Goal: Task Accomplishment & Management: Manage account settings

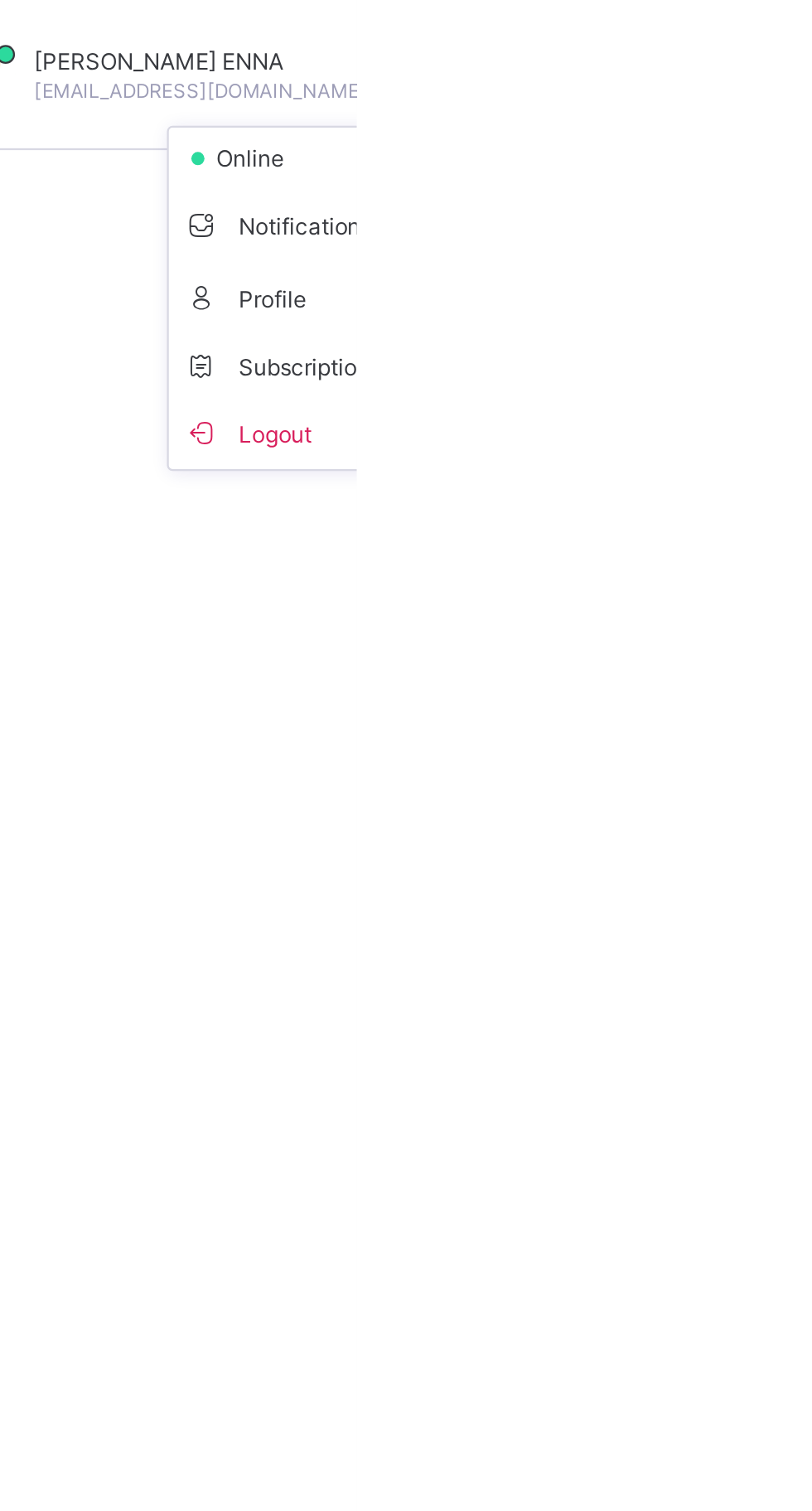
click at [736, 194] on span "Logout" at bounding box center [790, 191] width 109 height 19
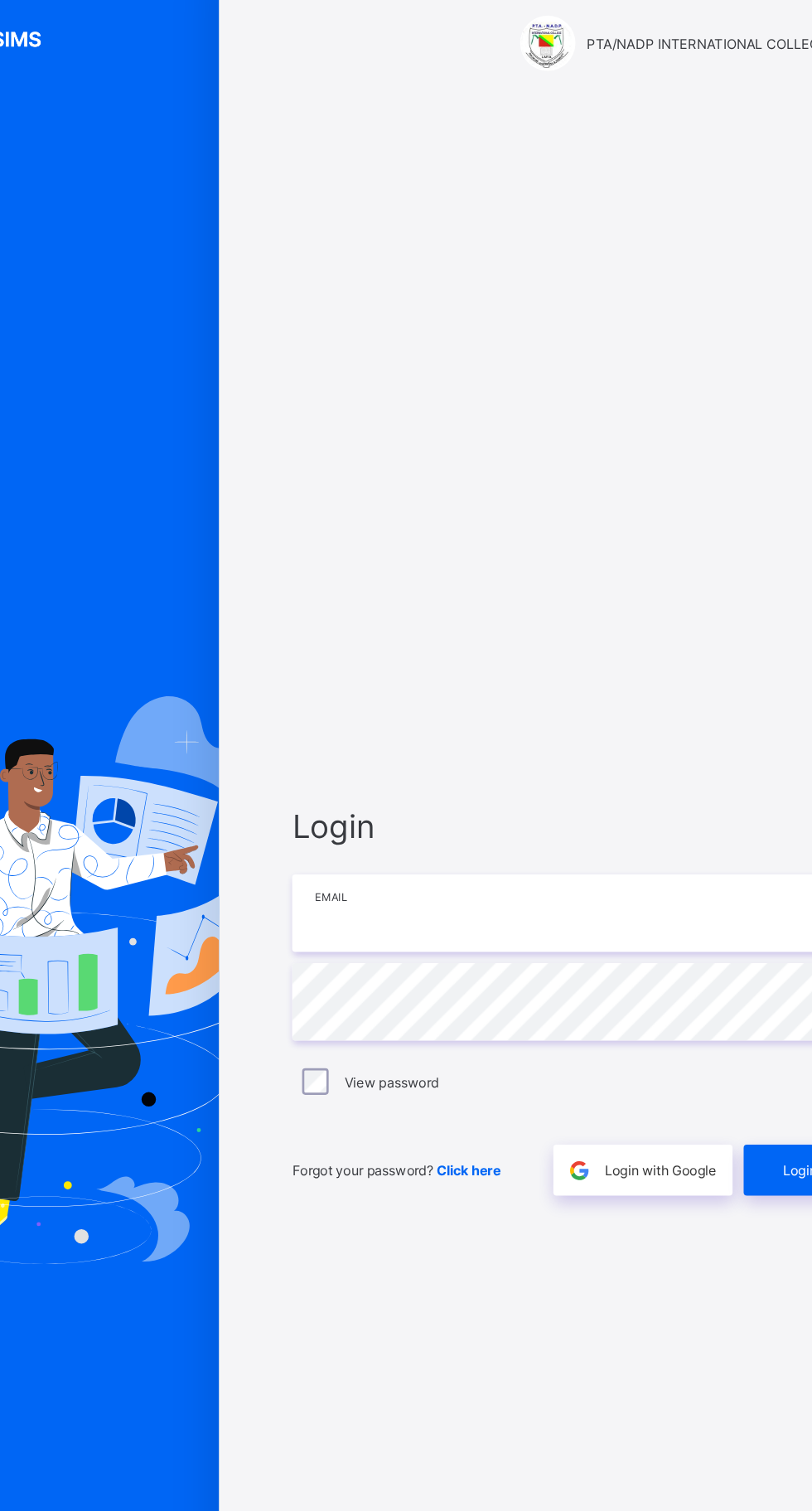
click at [434, 734] on input "email" at bounding box center [541, 705] width 431 height 58
type input "**********"
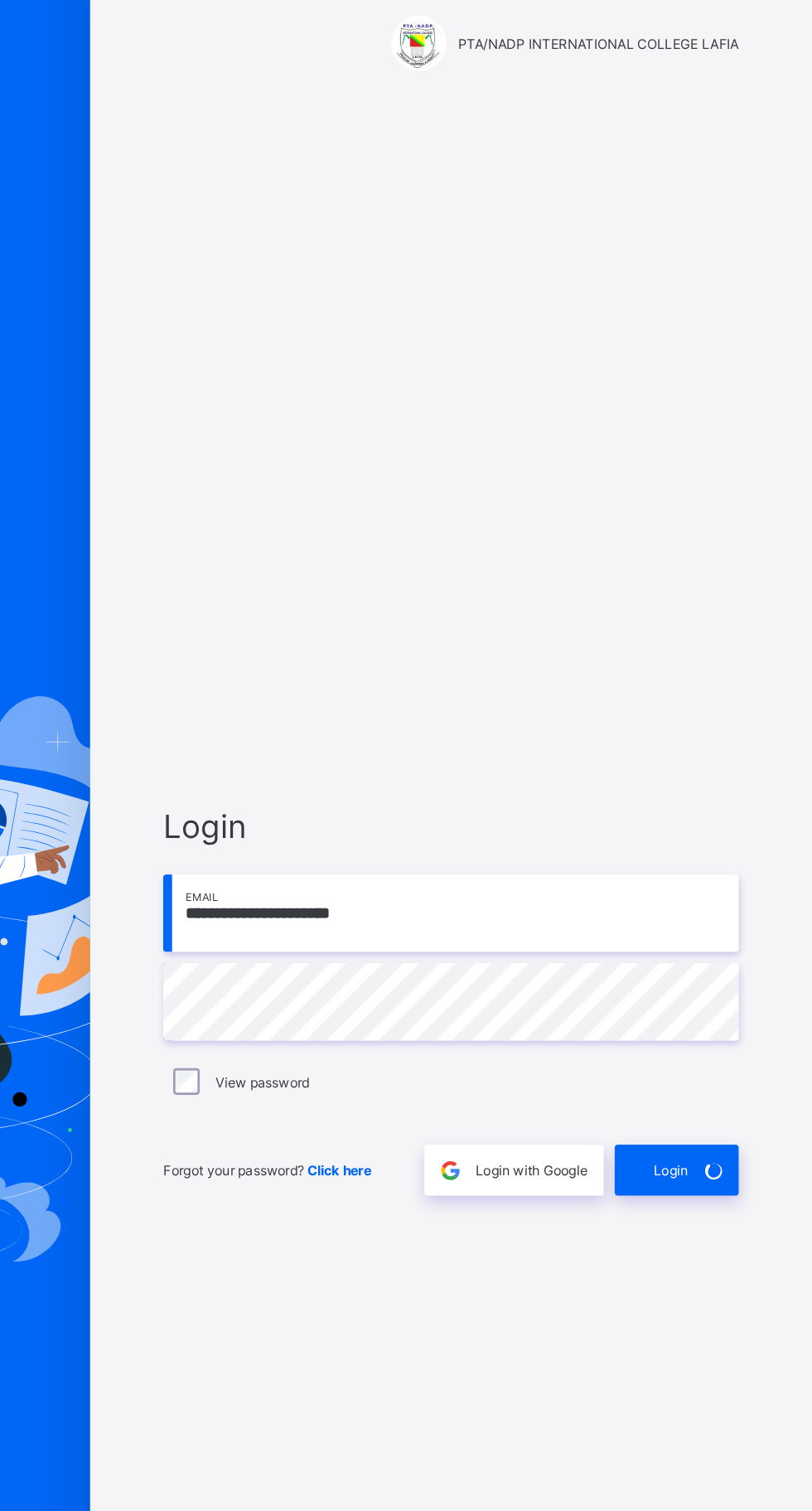
click at [717, 917] on div "Login" at bounding box center [710, 897] width 93 height 38
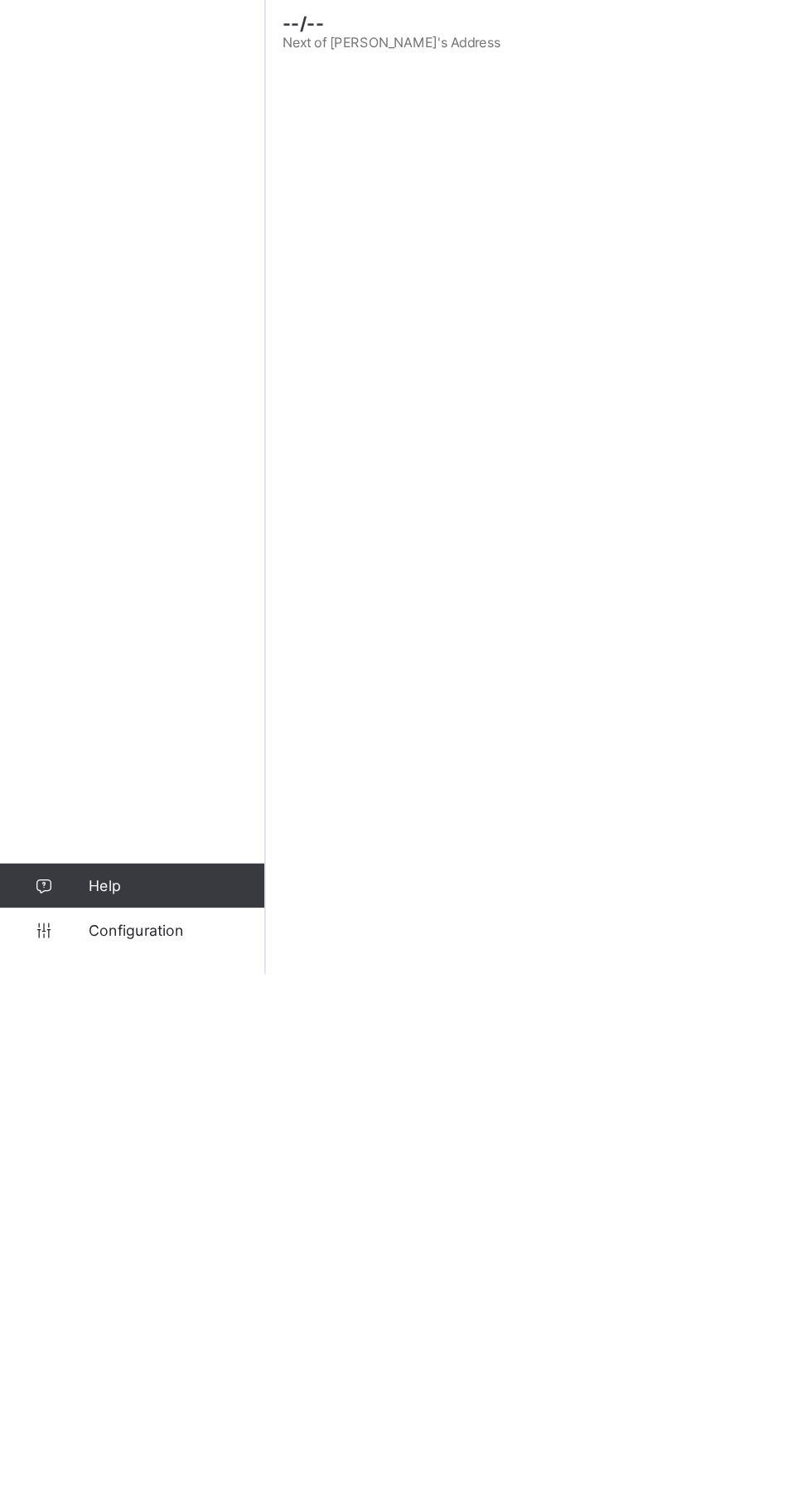
click at [95, 1484] on span "Configuration" at bounding box center [131, 1477] width 131 height 13
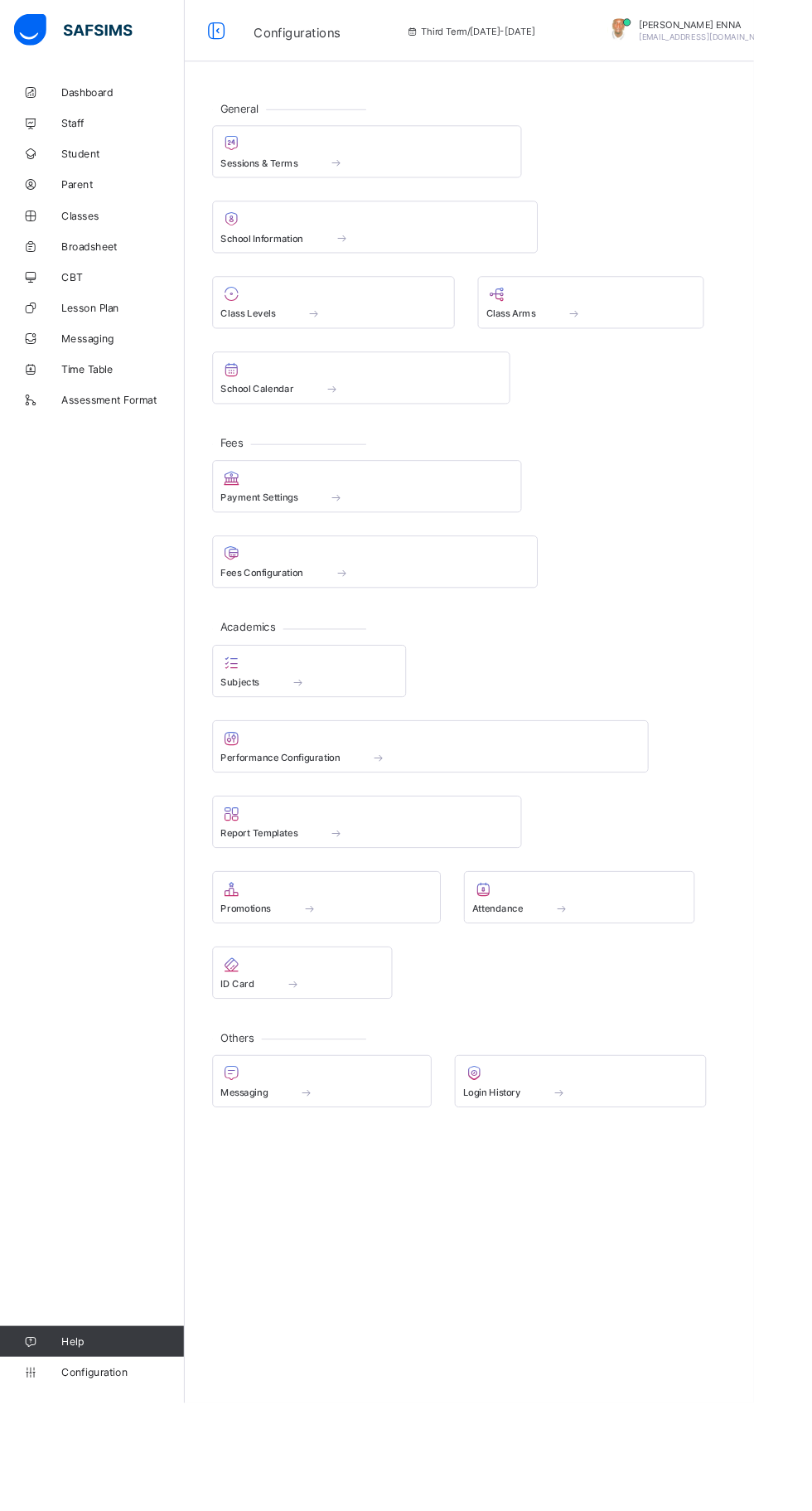
click at [101, 265] on span "Broadsheet" at bounding box center [132, 265] width 132 height 13
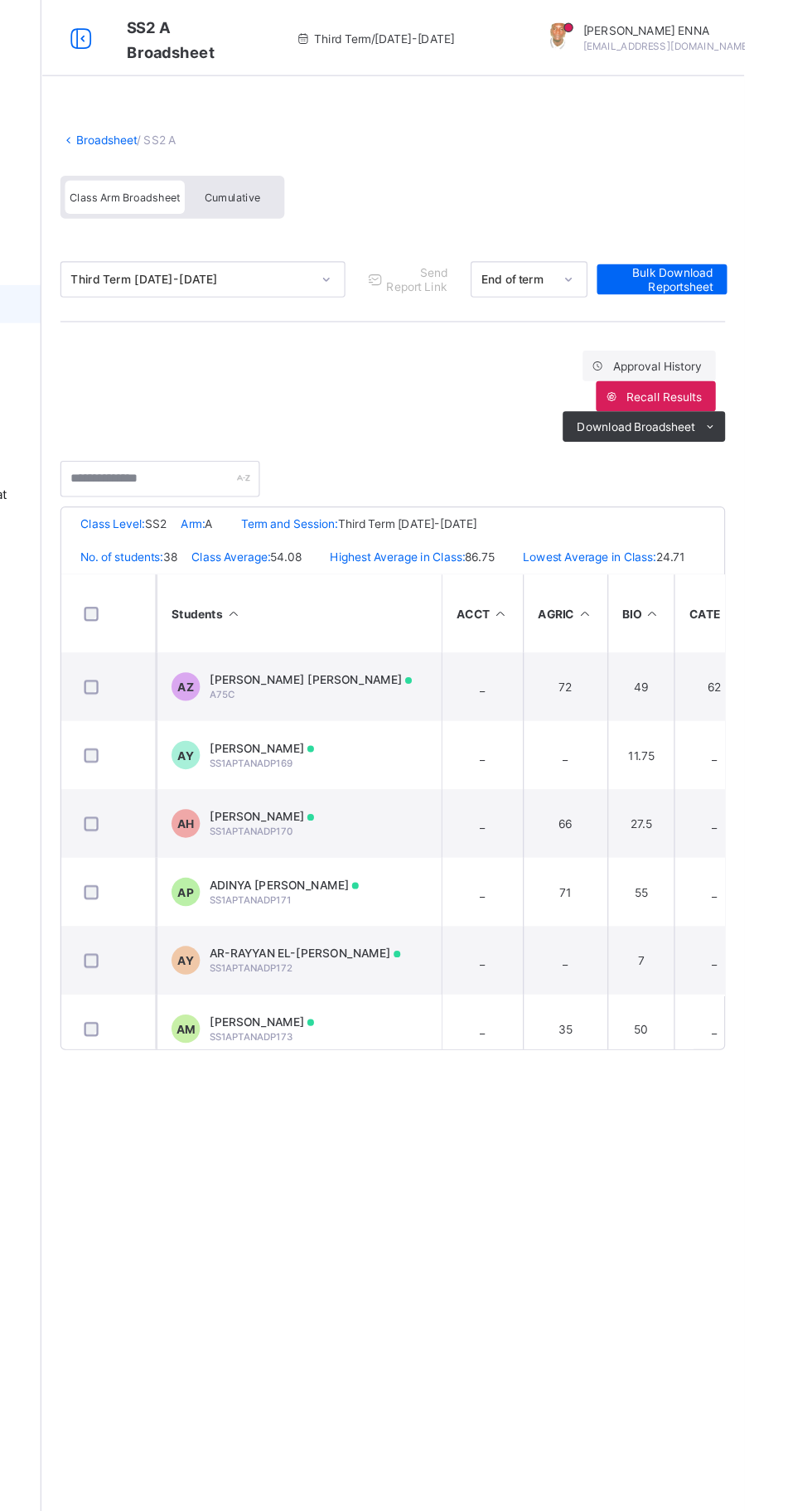
click at [365, 165] on div "Cumulative" at bounding box center [365, 172] width 83 height 29
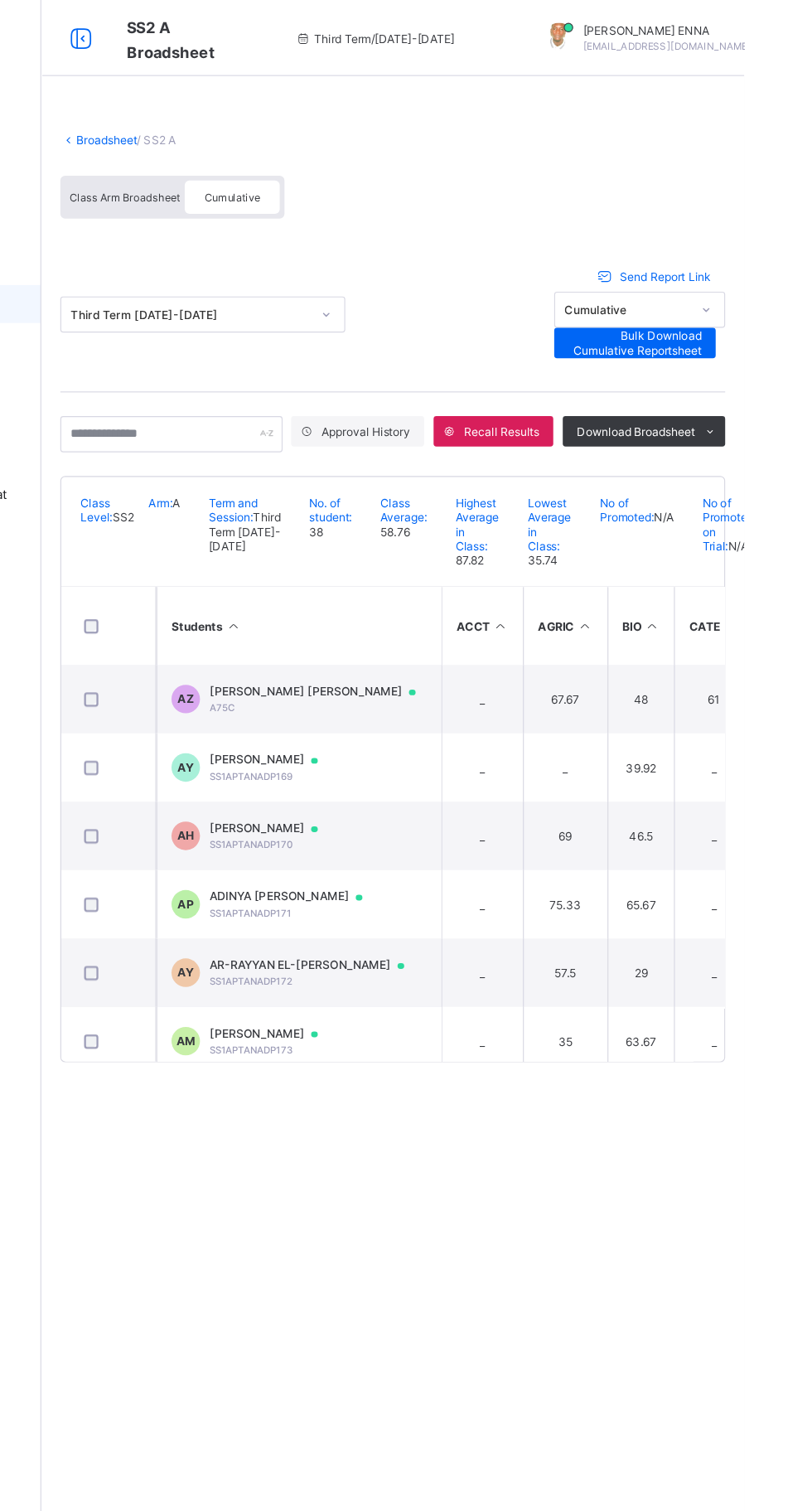
click at [752, 235] on span "Send Report Link" at bounding box center [742, 241] width 79 height 12
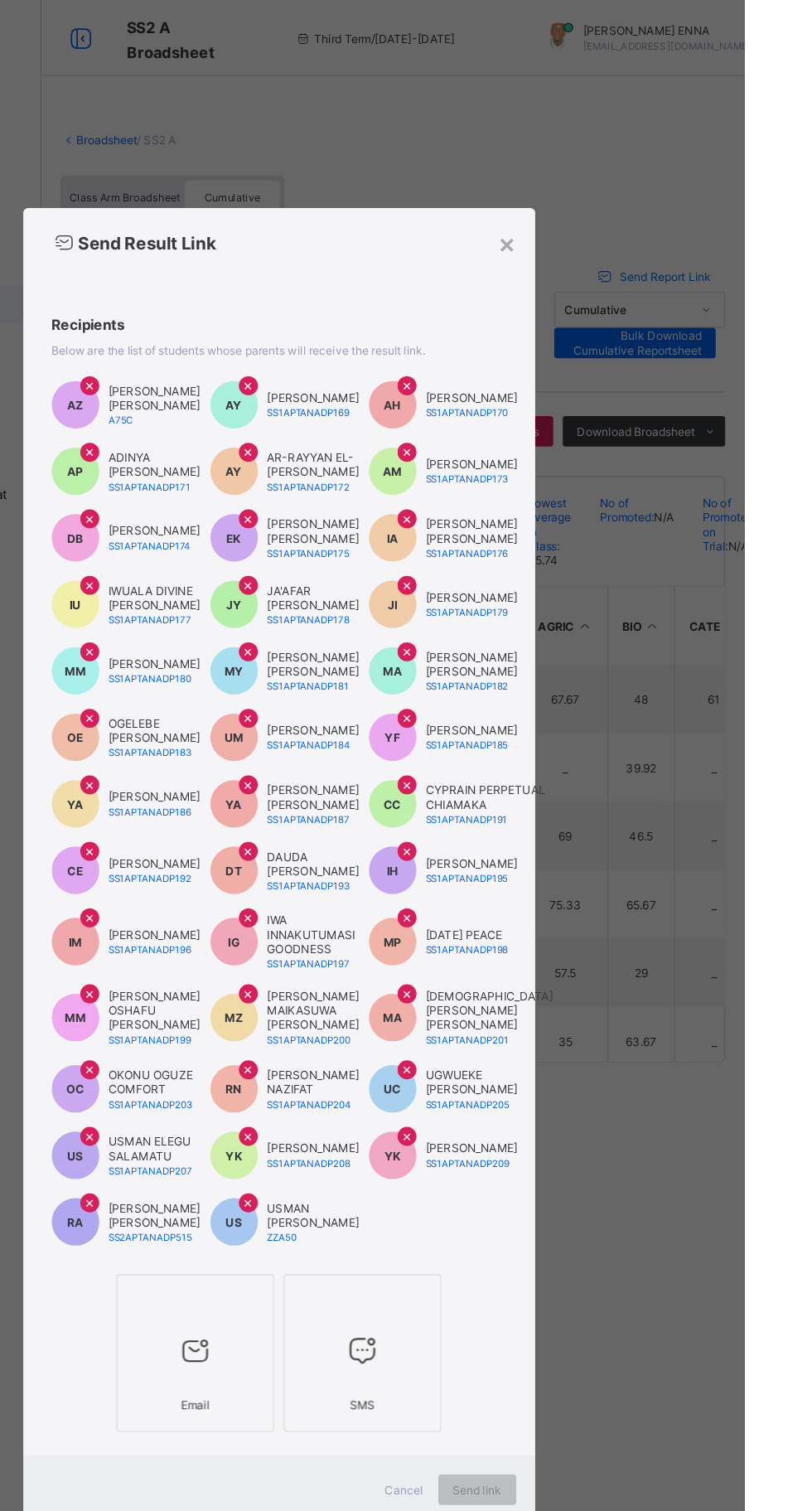
click at [612, 227] on div "×" at bounding box center [605, 212] width 16 height 28
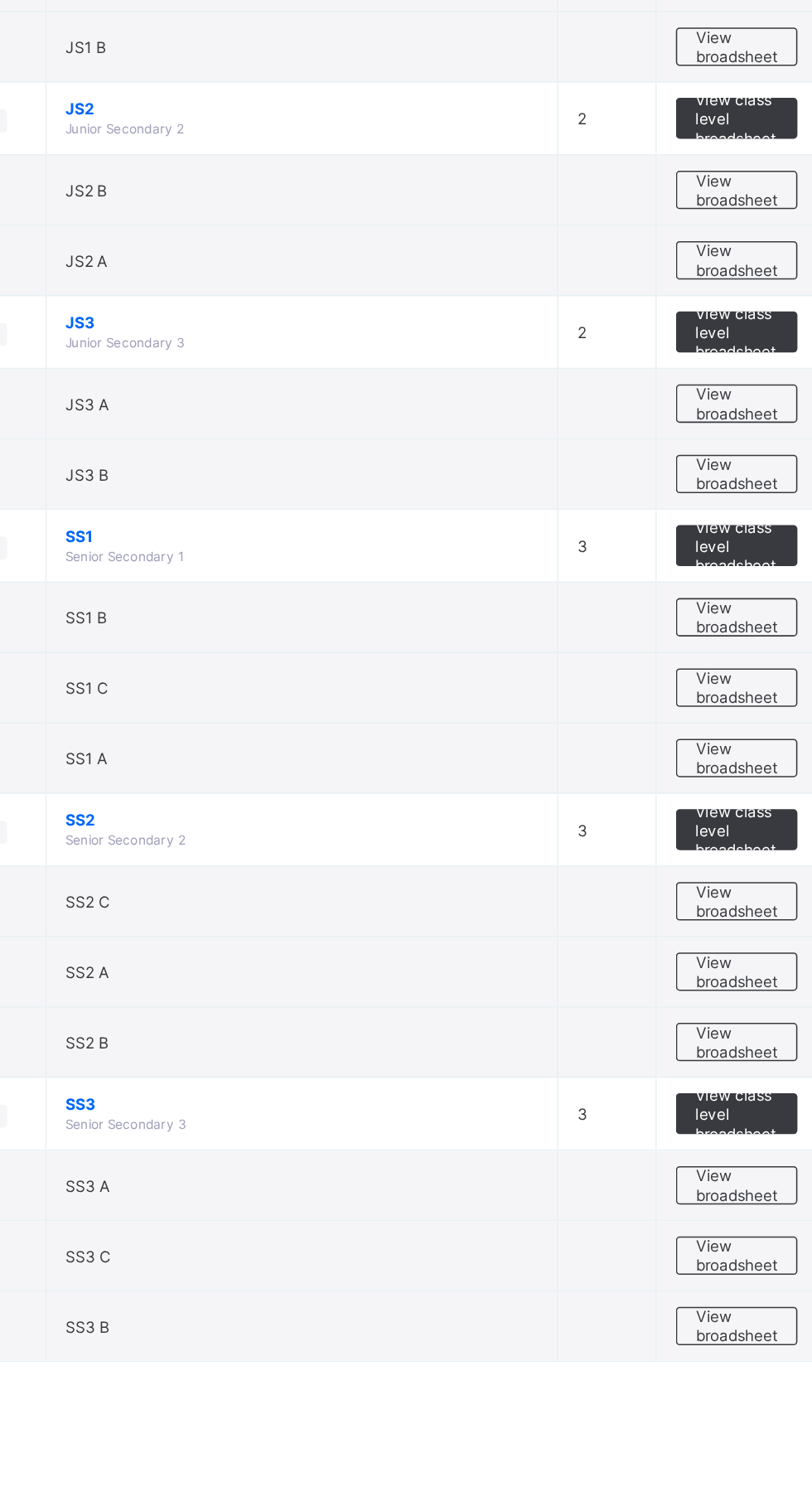
click at [721, 775] on span "View broadsheet" at bounding box center [730, 783] width 52 height 25
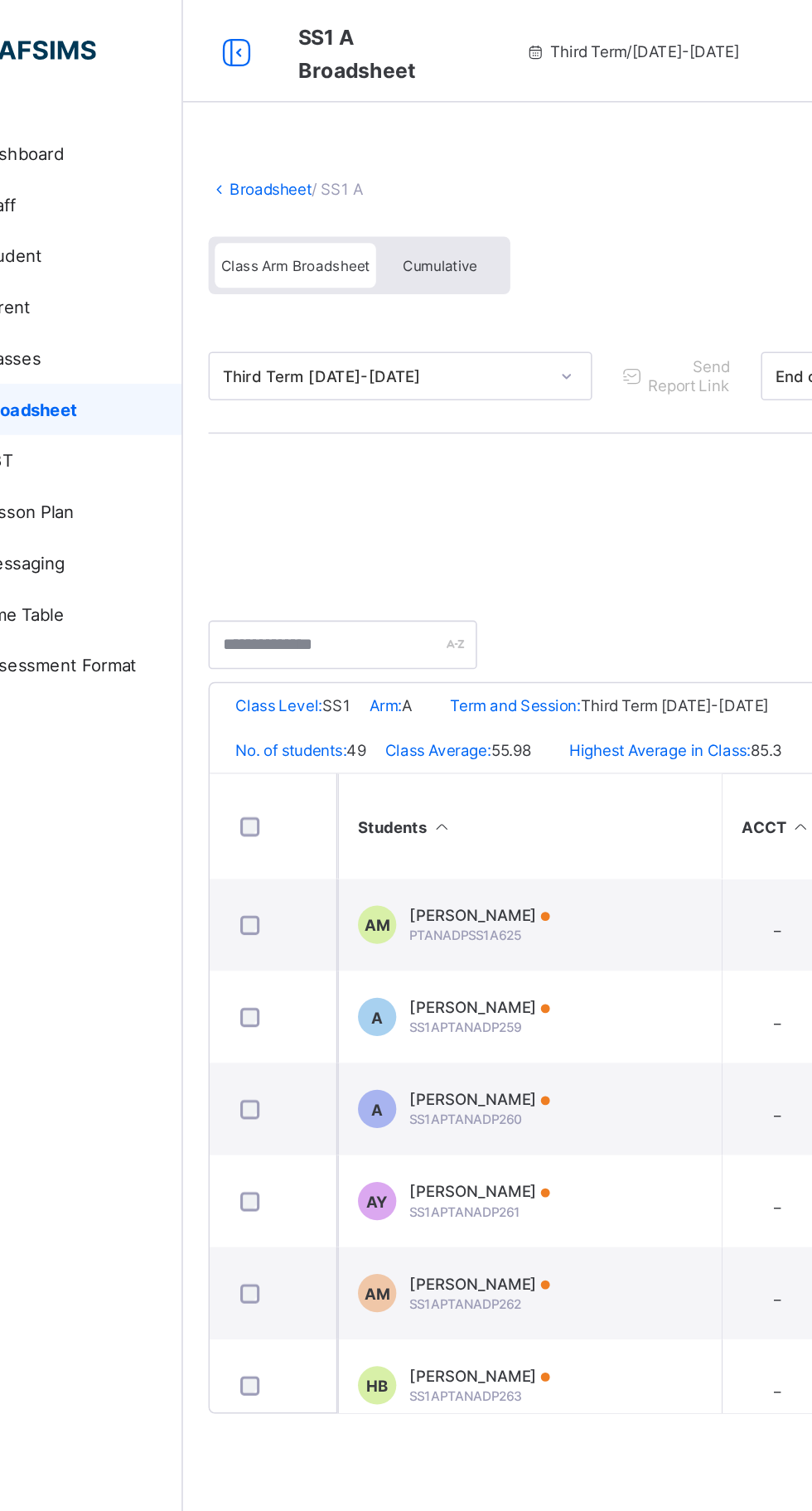
click at [365, 174] on span "Cumulative" at bounding box center [365, 173] width 48 height 11
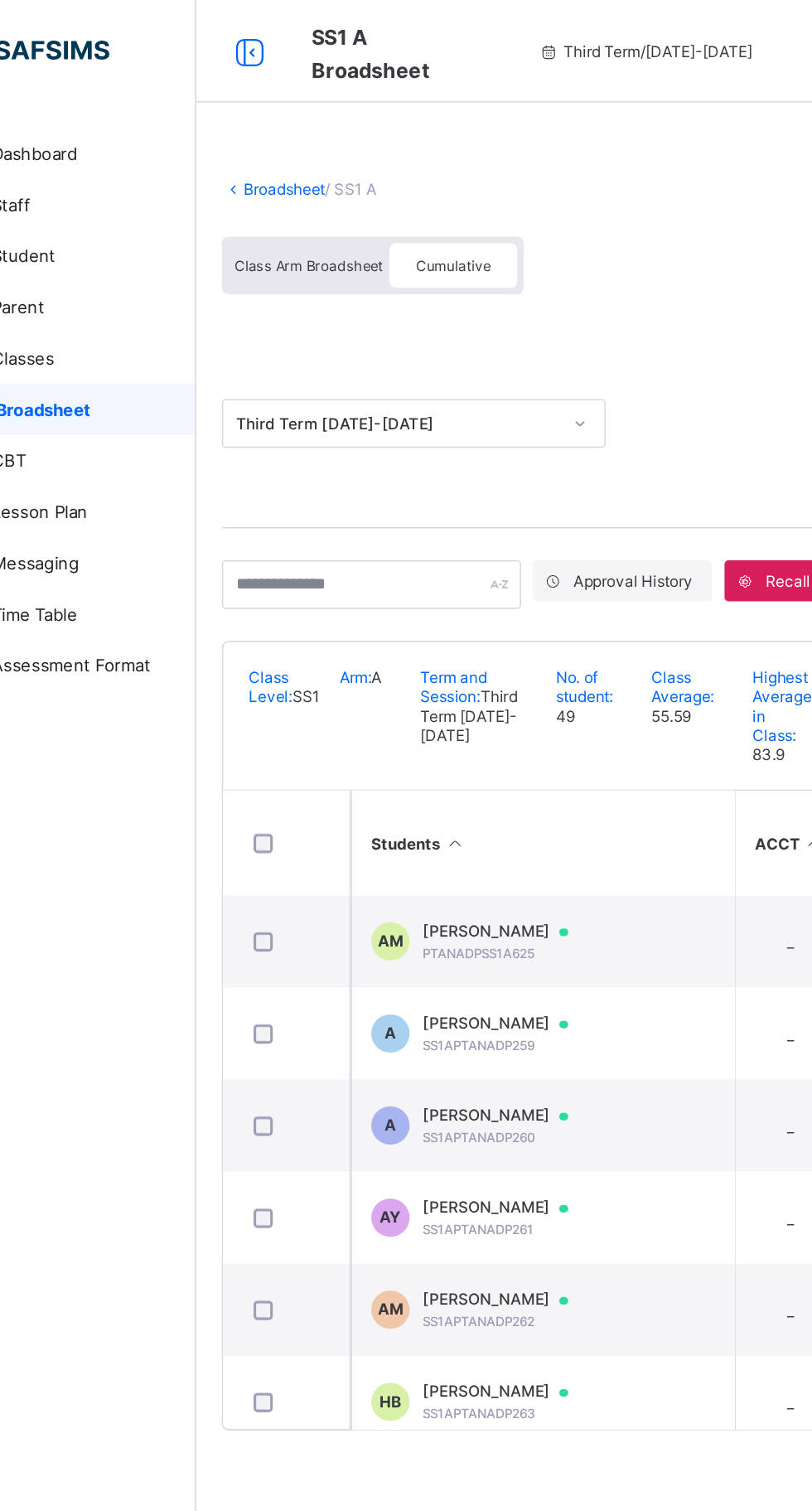
click at [258, 171] on span "Class Arm Broadsheet" at bounding box center [271, 173] width 96 height 11
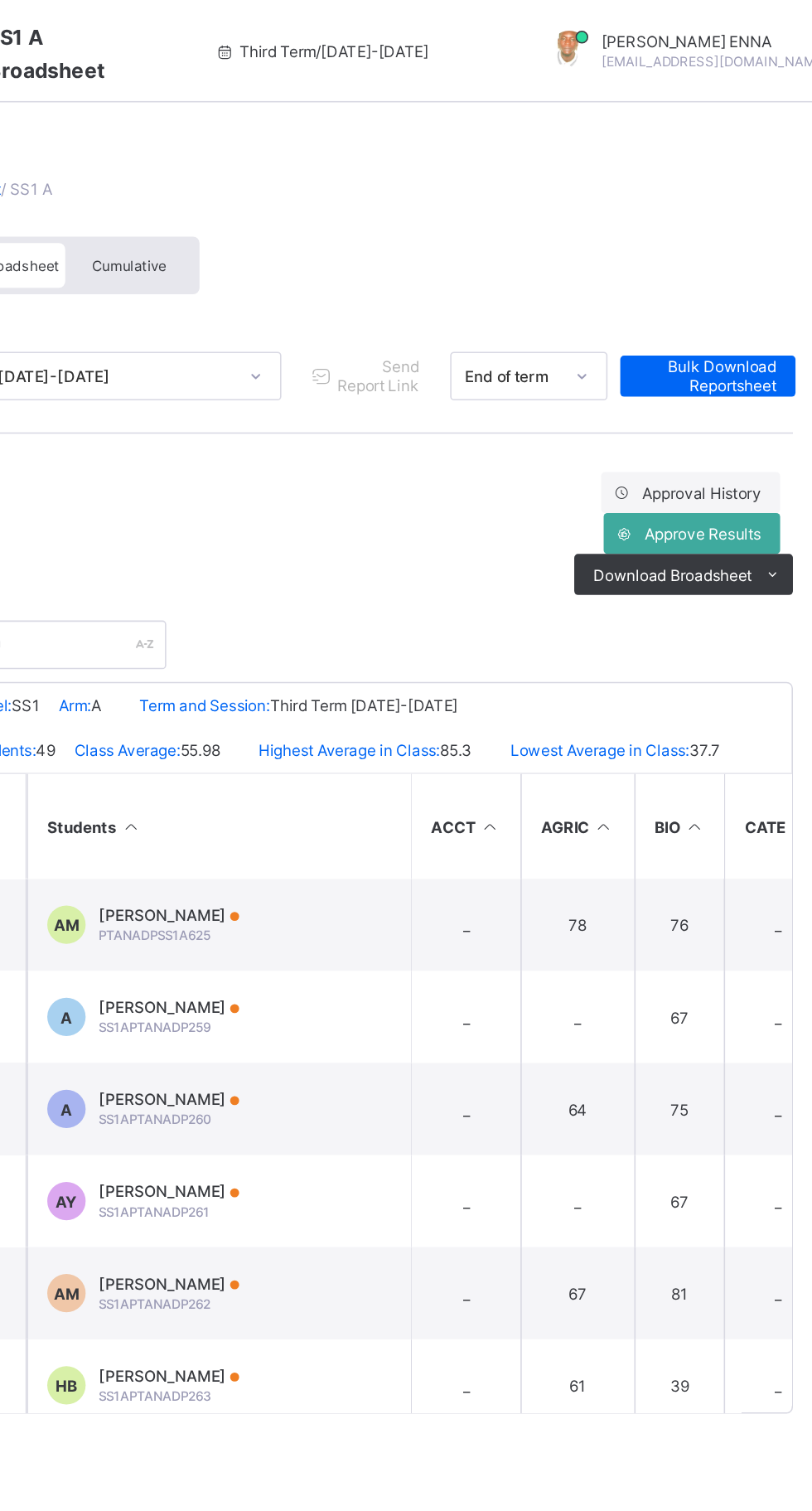
click at [734, 320] on span "Approval History" at bounding box center [736, 319] width 77 height 12
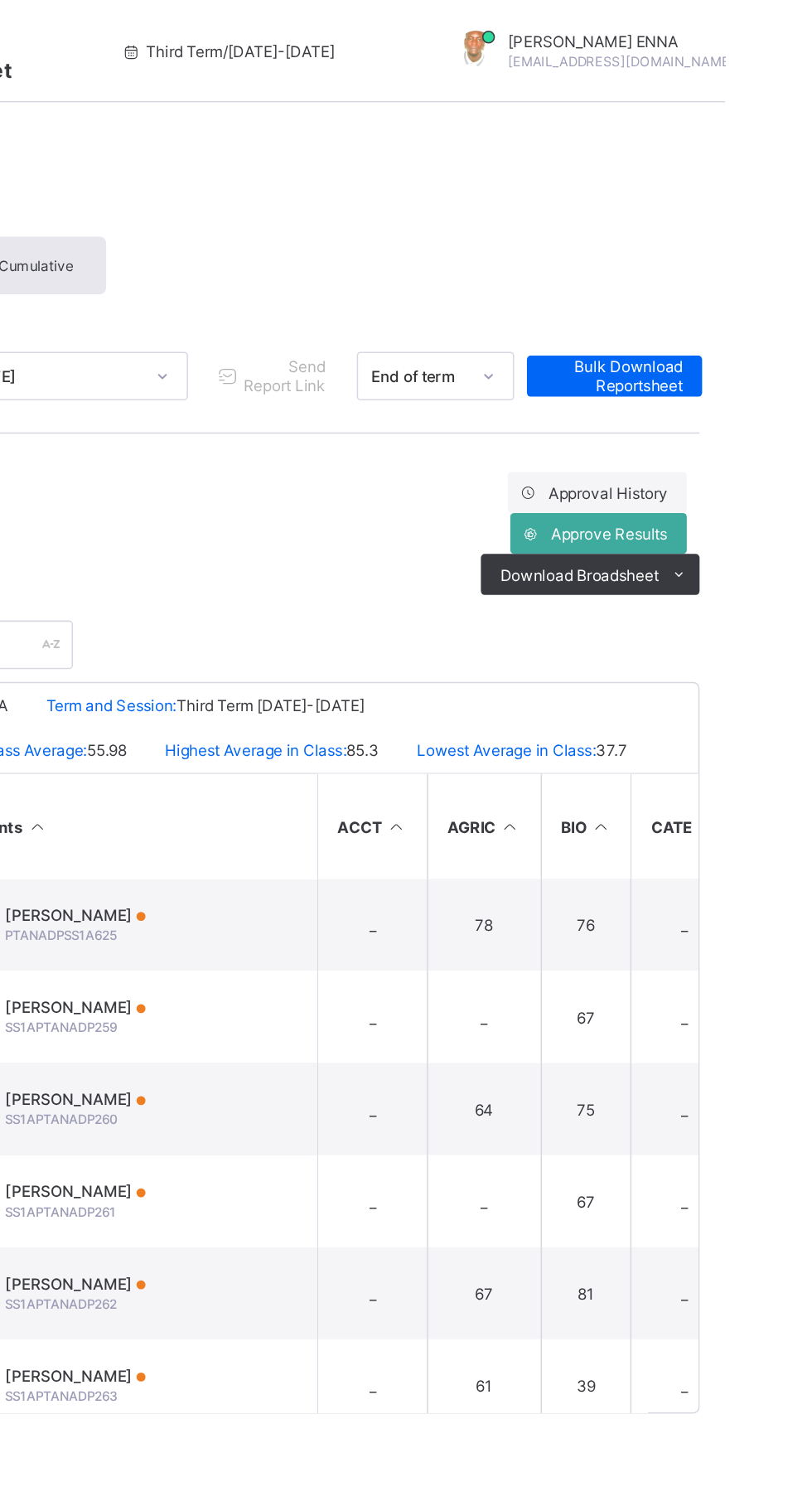
click at [753, 343] on span "Approve Results" at bounding box center [736, 345] width 76 height 12
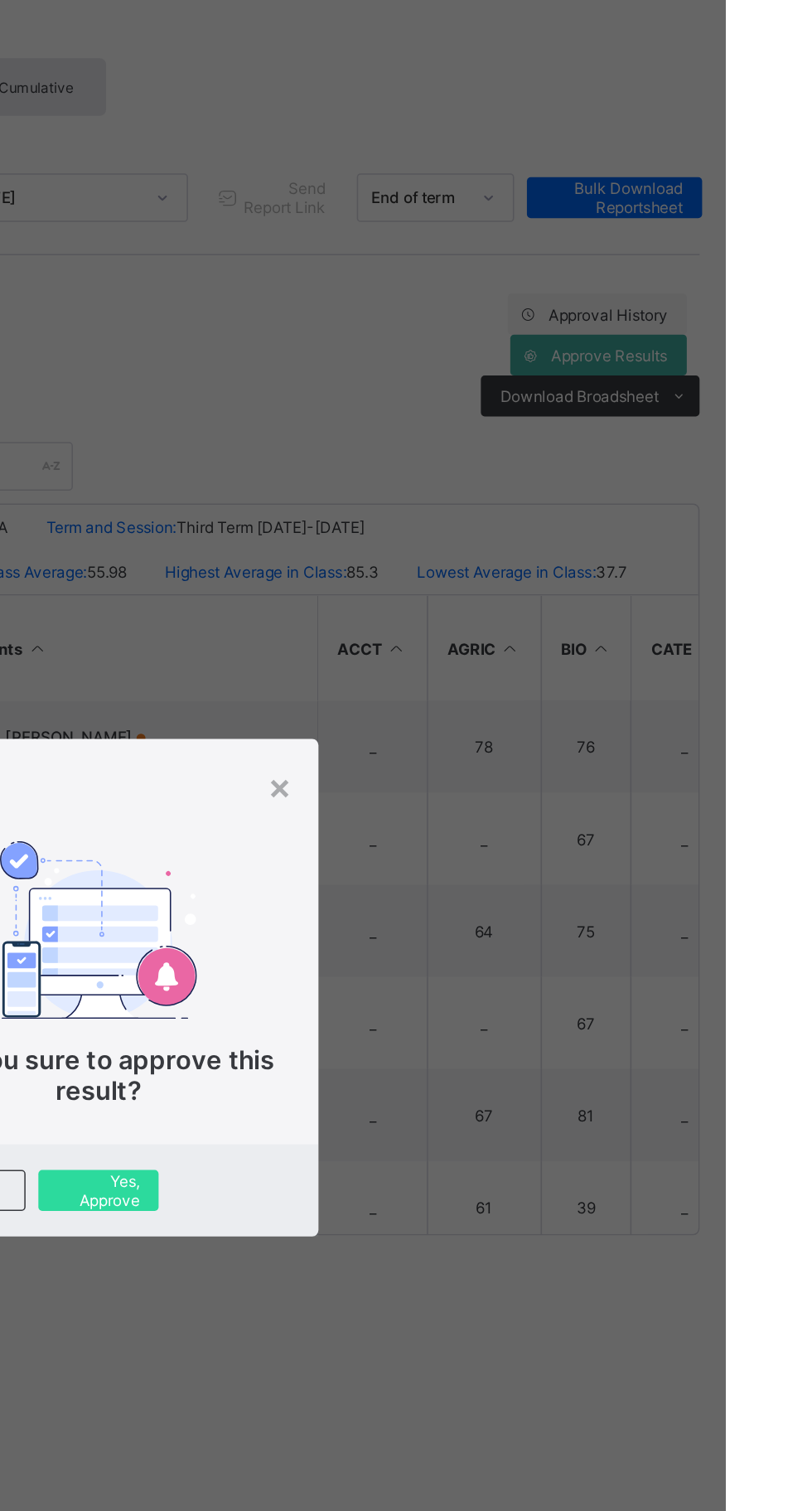
click at [433, 899] on span "Yes, Approve" at bounding box center [406, 886] width 53 height 25
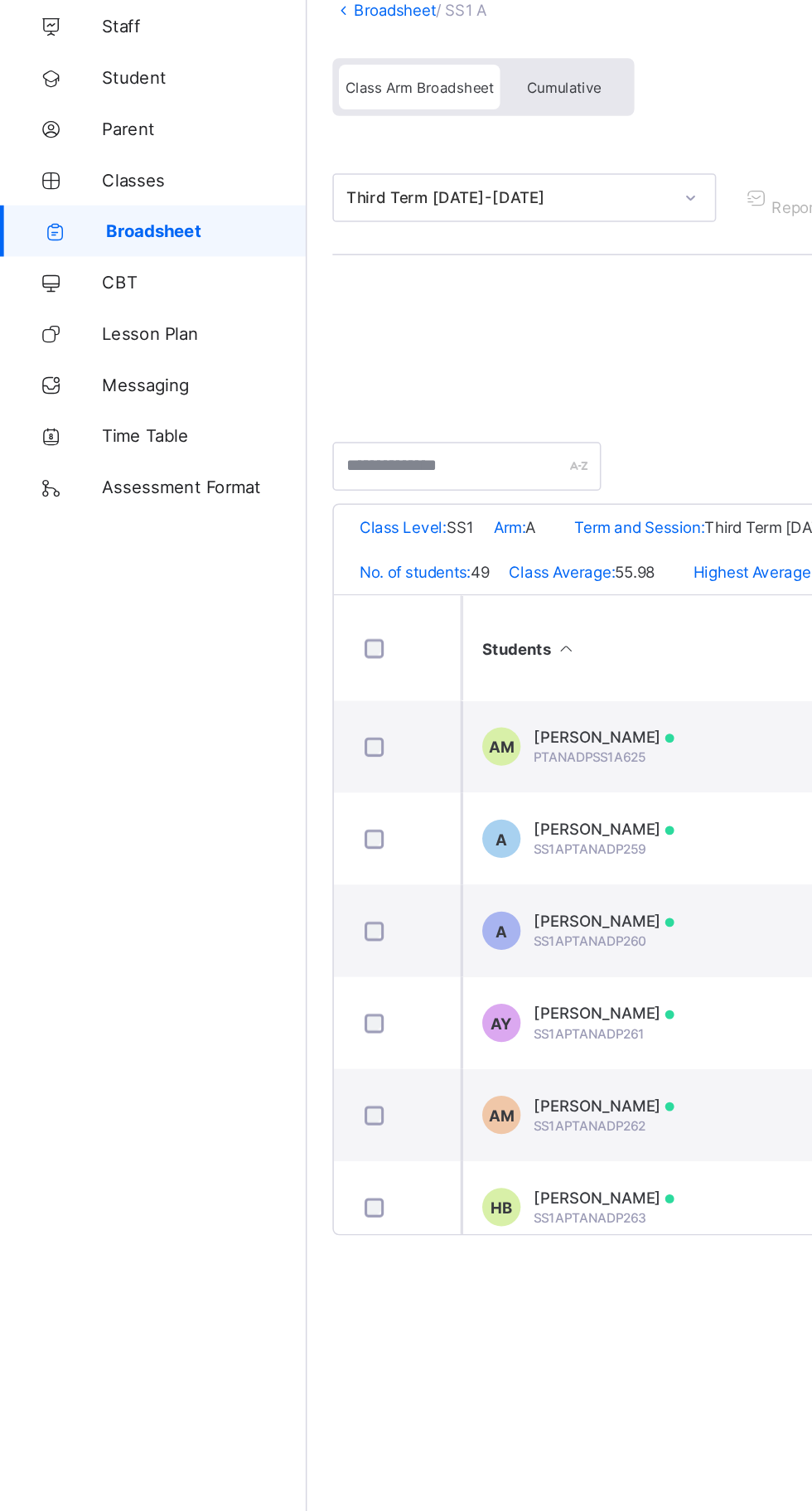
click at [216, 537] on th at bounding box center [257, 535] width 83 height 68
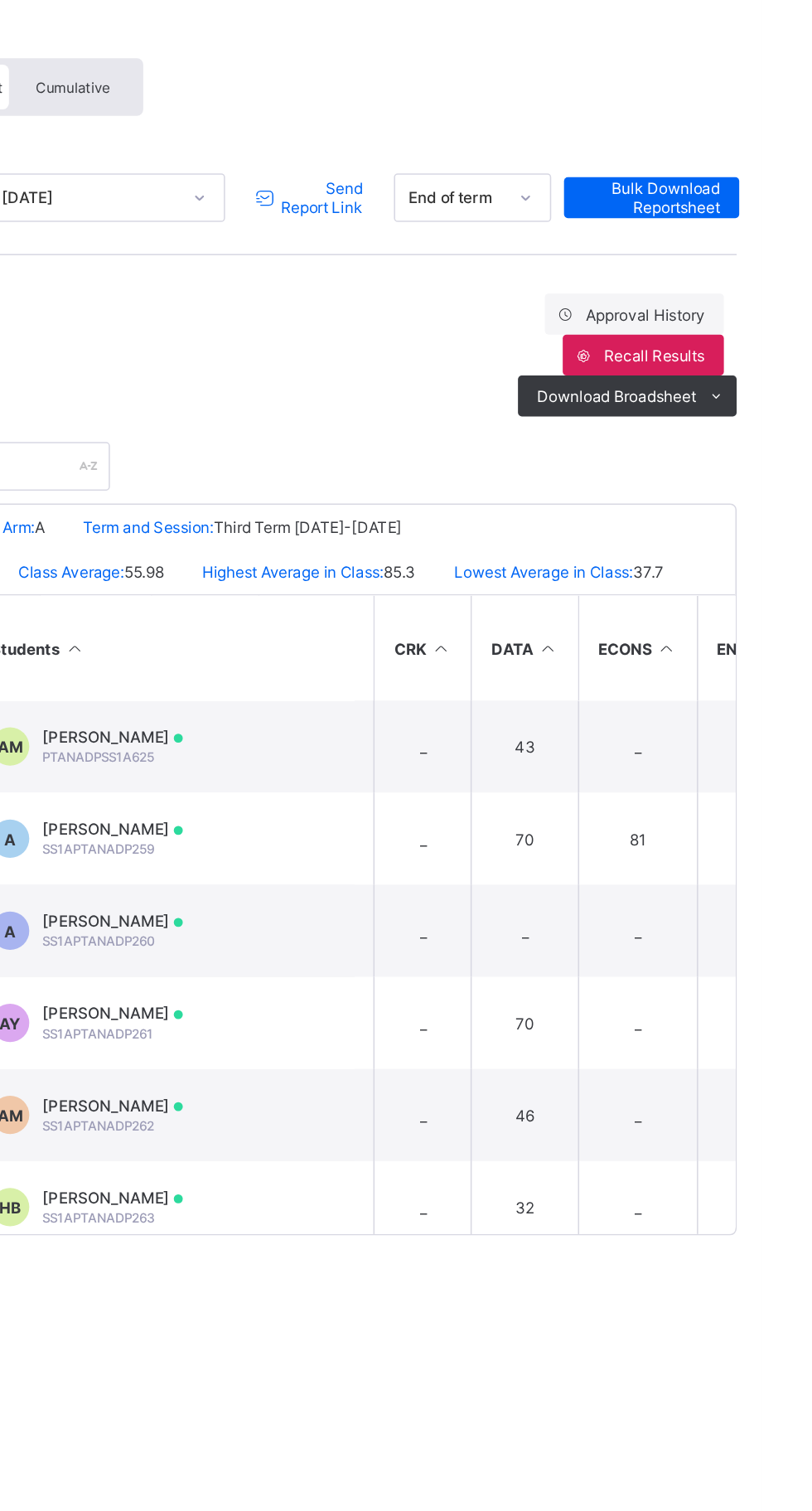
click at [536, 238] on span "Send Report Link" at bounding box center [526, 243] width 55 height 25
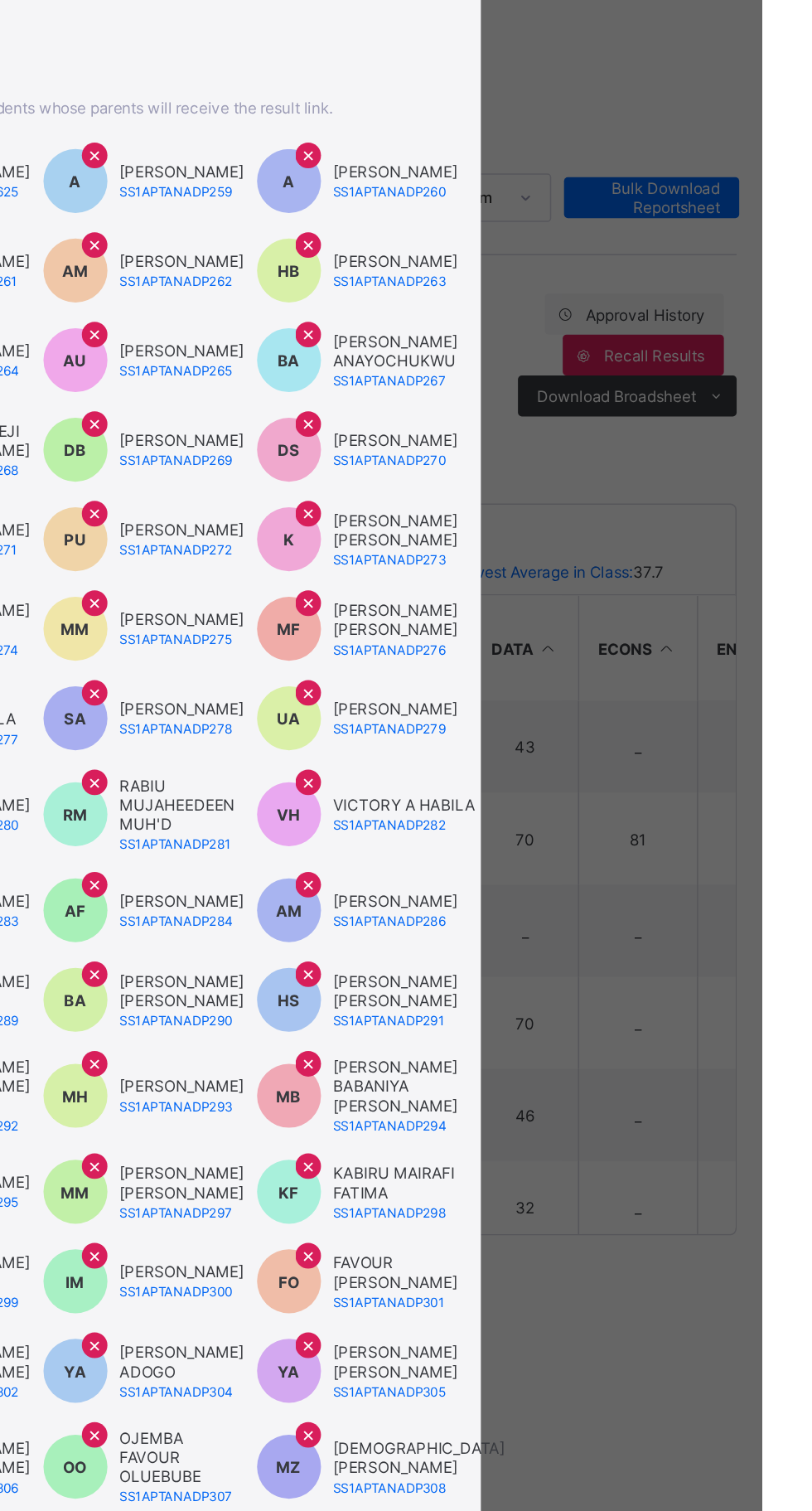
click at [384, 572] on span "×" at bounding box center [379, 563] width 9 height 17
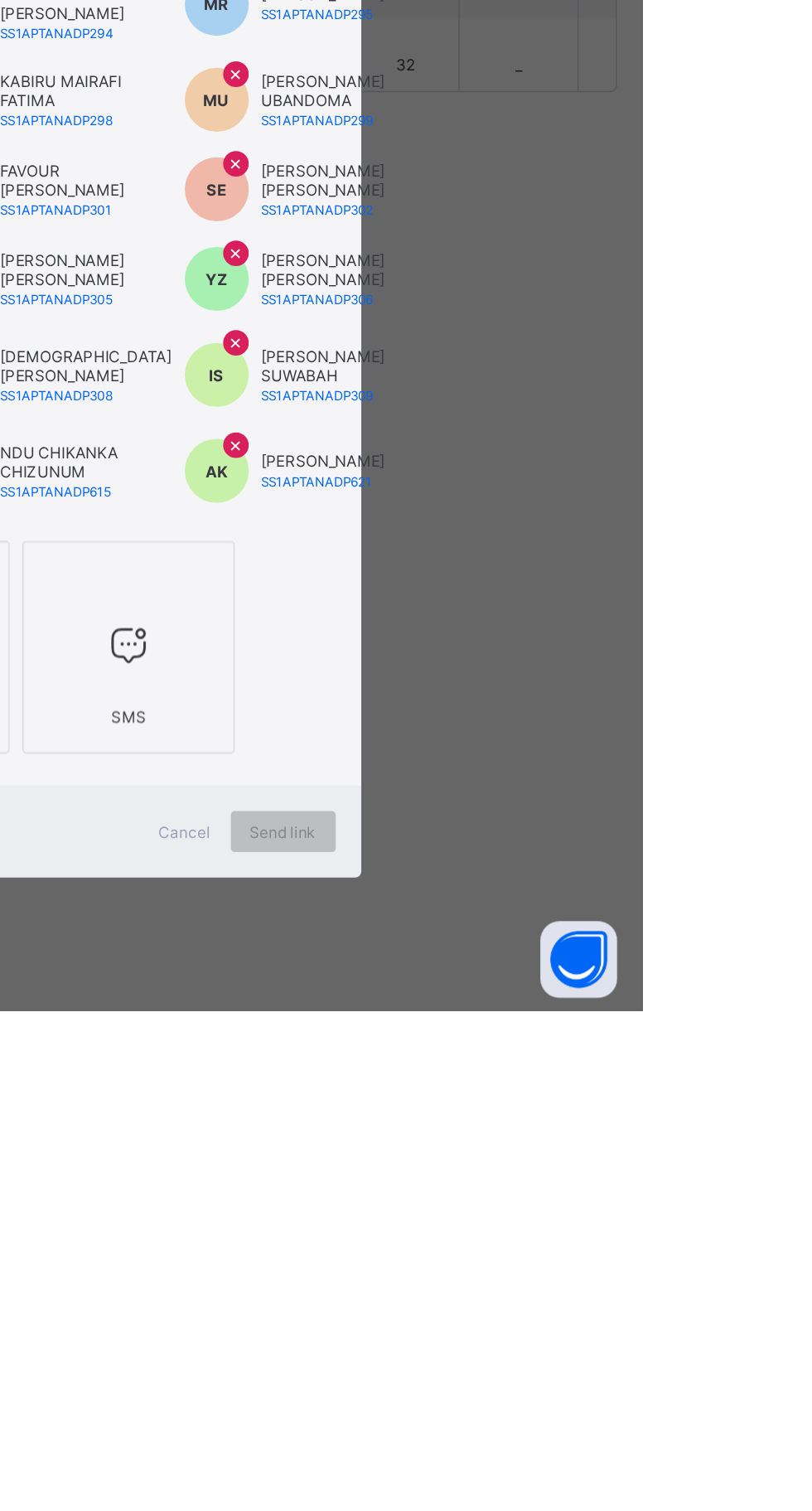
click at [392, 1306] on div at bounding box center [333, 1273] width 119 height 65
click at [600, 1401] on span "Send link" at bounding box center [579, 1394] width 43 height 12
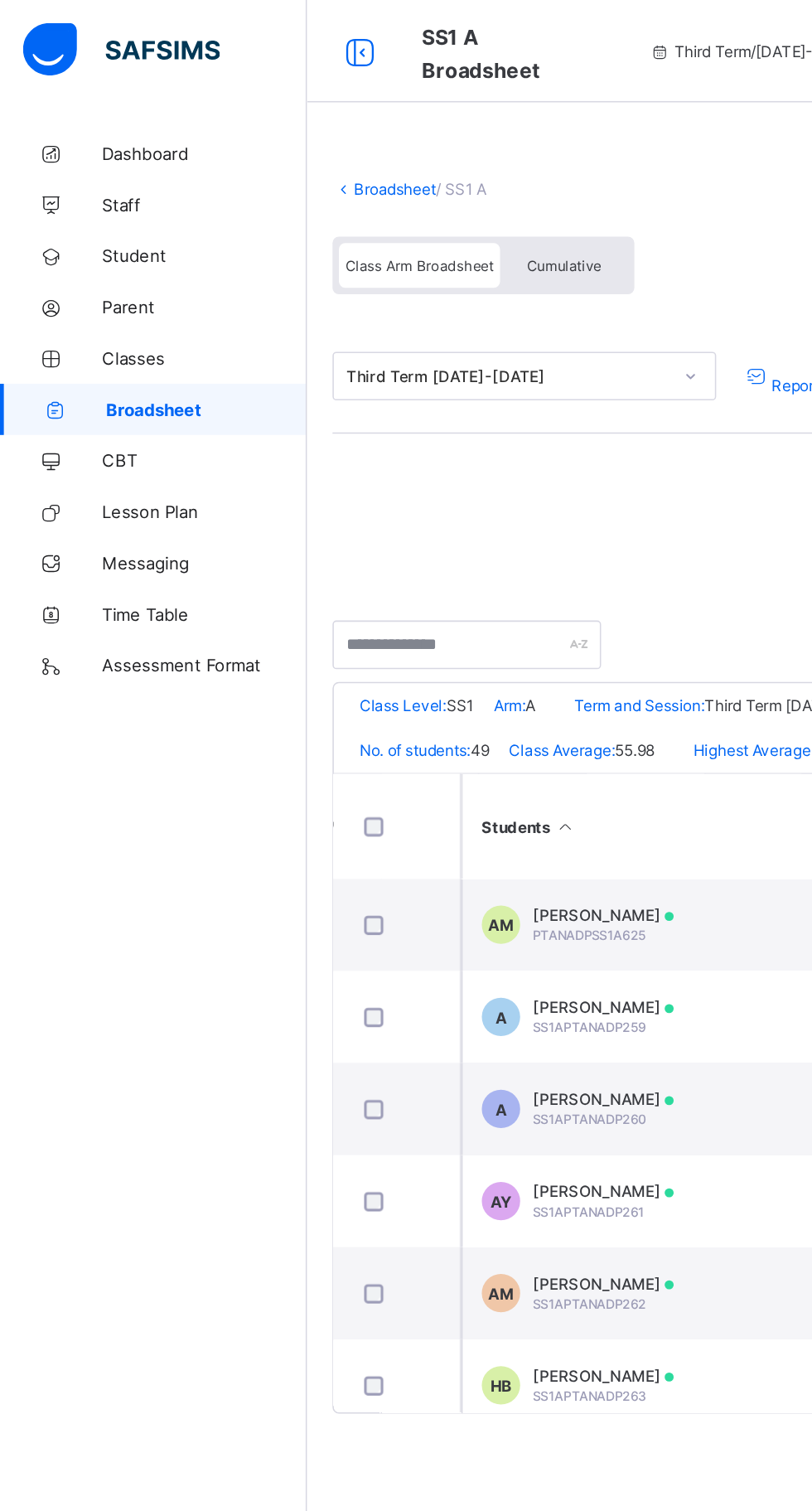
scroll to position [0, 790]
